Goal: Transaction & Acquisition: Purchase product/service

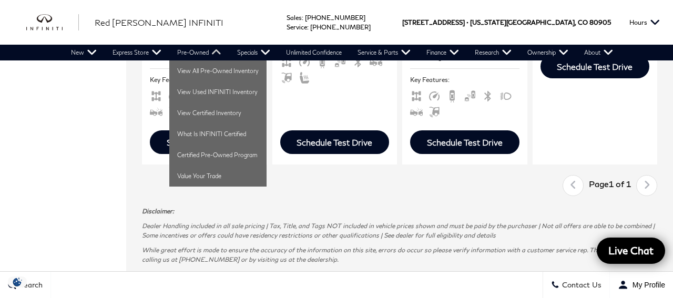
scroll to position [547, 0]
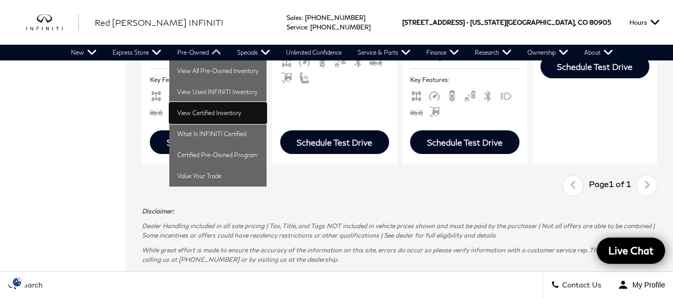
click at [200, 116] on link "View Certified Inventory" at bounding box center [217, 113] width 97 height 21
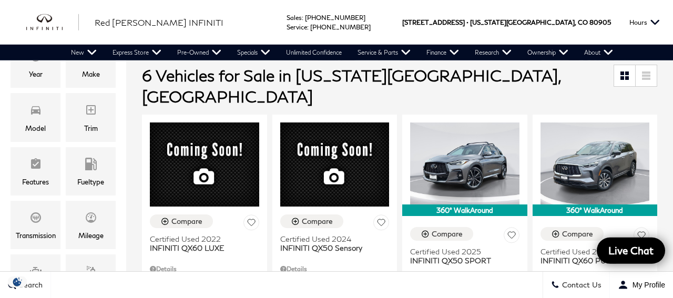
scroll to position [219, 0]
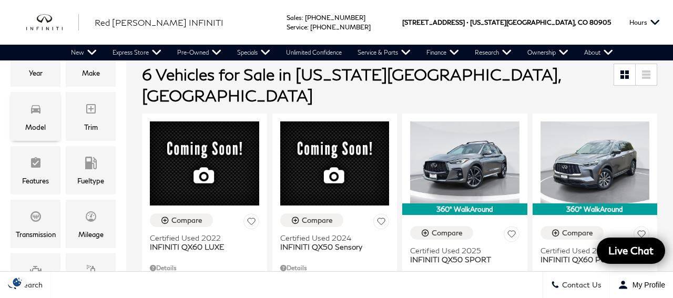
click at [44, 122] on div "Model" at bounding box center [35, 128] width 21 height 12
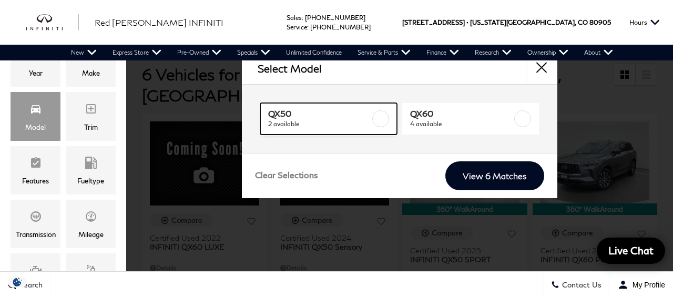
click at [311, 119] on span "2 available" at bounding box center [319, 124] width 103 height 11
type input "$40,278"
type input "$45,678"
checkbox input "true"
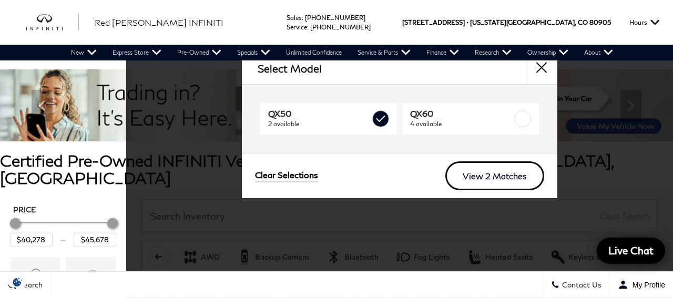
click at [474, 175] on link "View 2 Matches" at bounding box center [495, 175] width 99 height 29
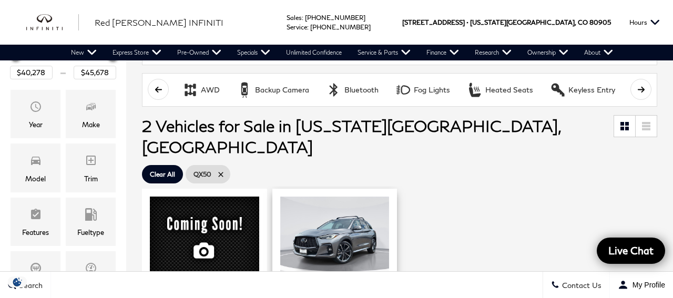
scroll to position [164, 0]
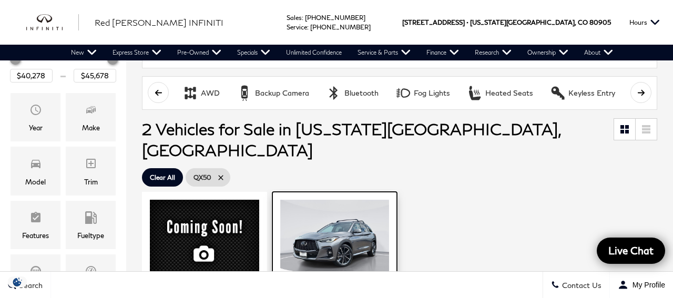
click at [357, 200] on img at bounding box center [334, 241] width 109 height 82
